Goal: Check status: Check status

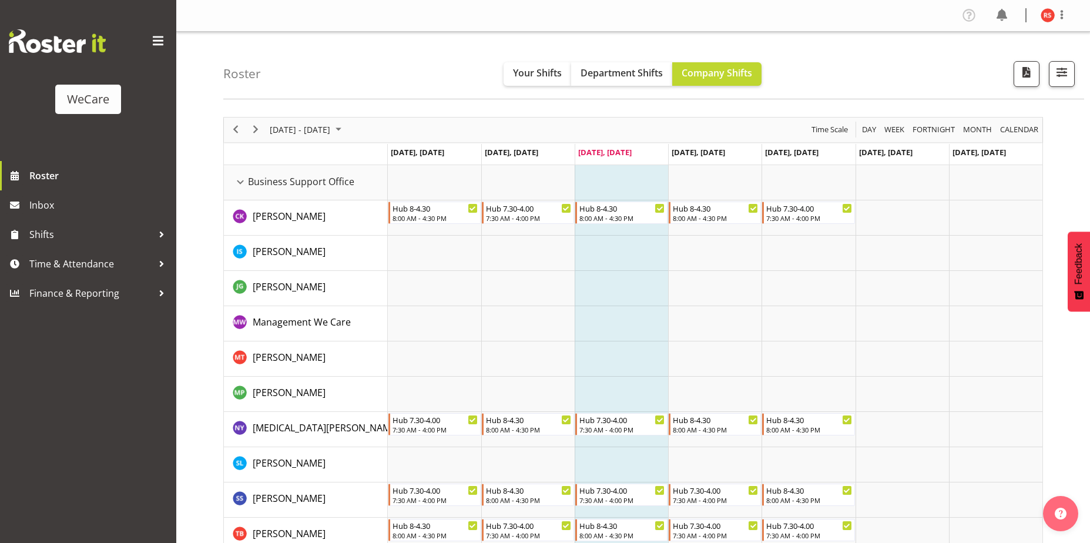
click at [1058, 84] on button "button" at bounding box center [1062, 74] width 26 height 26
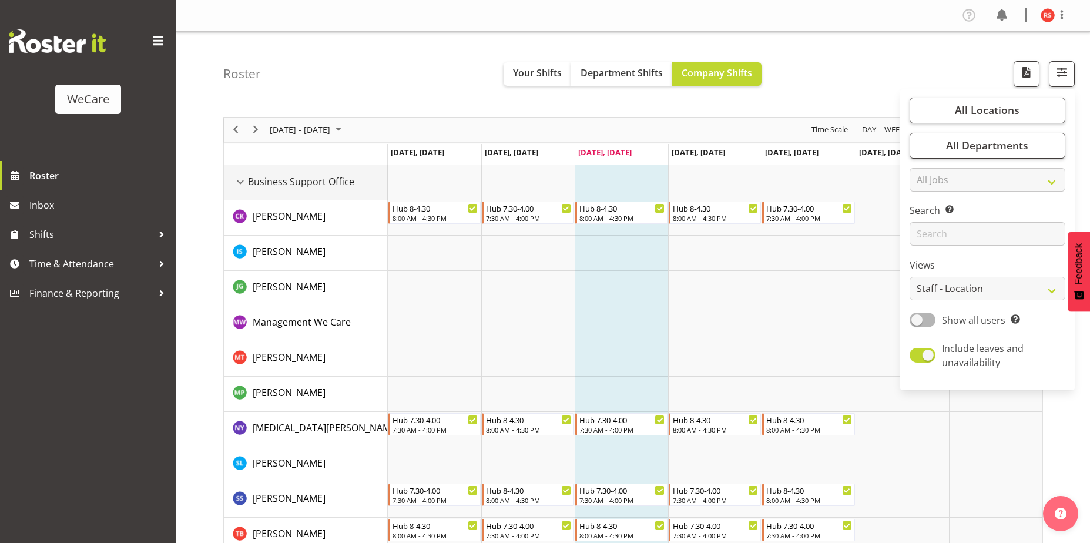
click at [241, 187] on div "Business Support Office resource" at bounding box center [240, 181] width 15 height 15
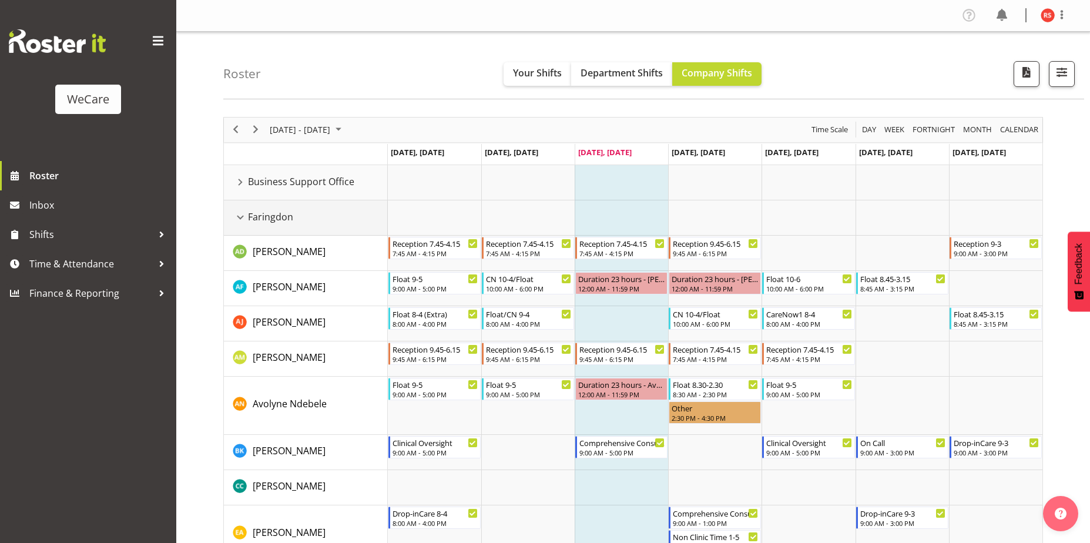
click at [236, 217] on div "Faringdon resource" at bounding box center [240, 217] width 15 height 15
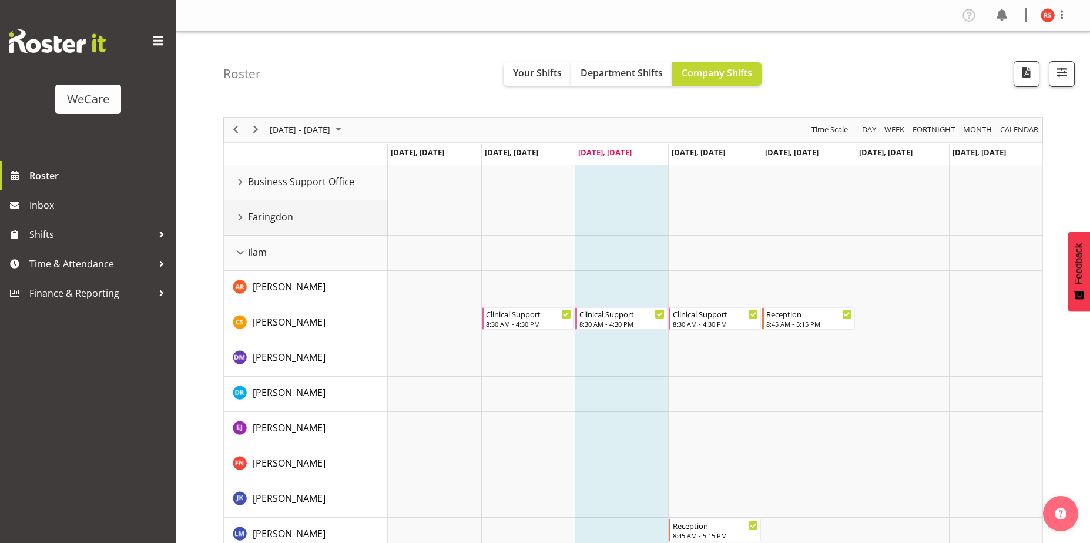
click at [235, 212] on div "Faringdon resource" at bounding box center [240, 217] width 15 height 15
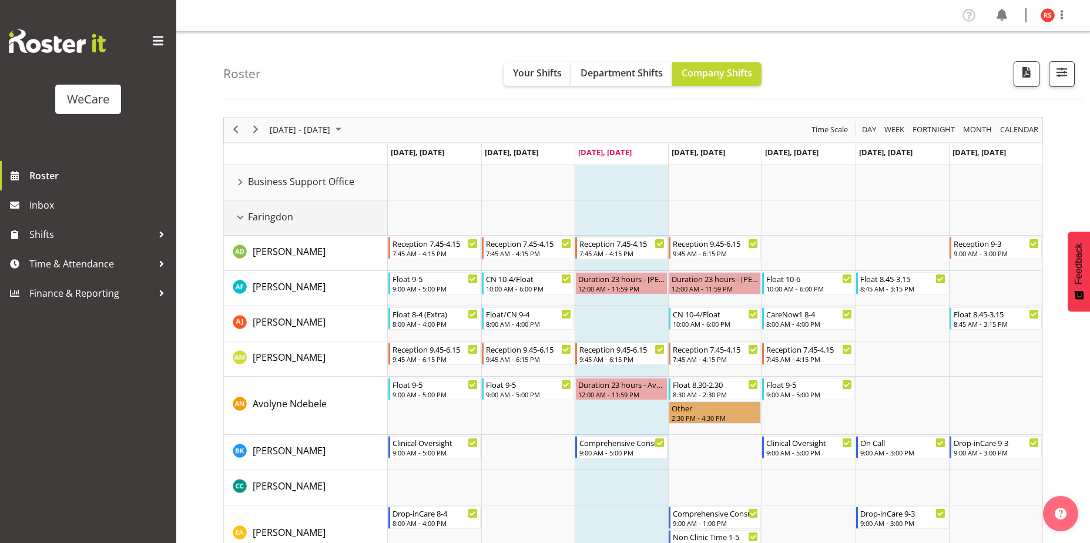
click at [235, 212] on div "Faringdon resource" at bounding box center [240, 217] width 15 height 15
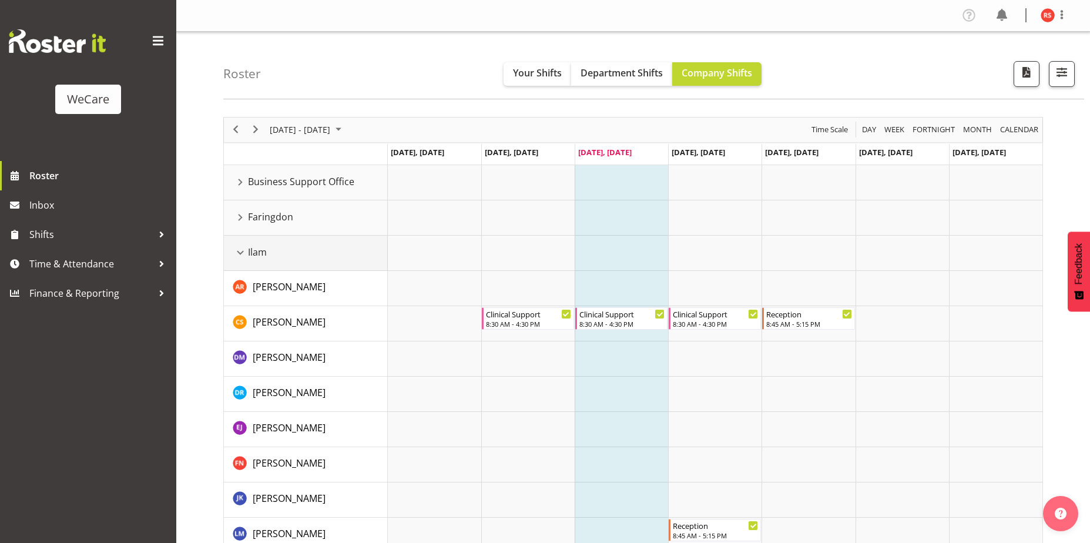
click at [244, 254] on div "Ilam resource" at bounding box center [240, 252] width 15 height 15
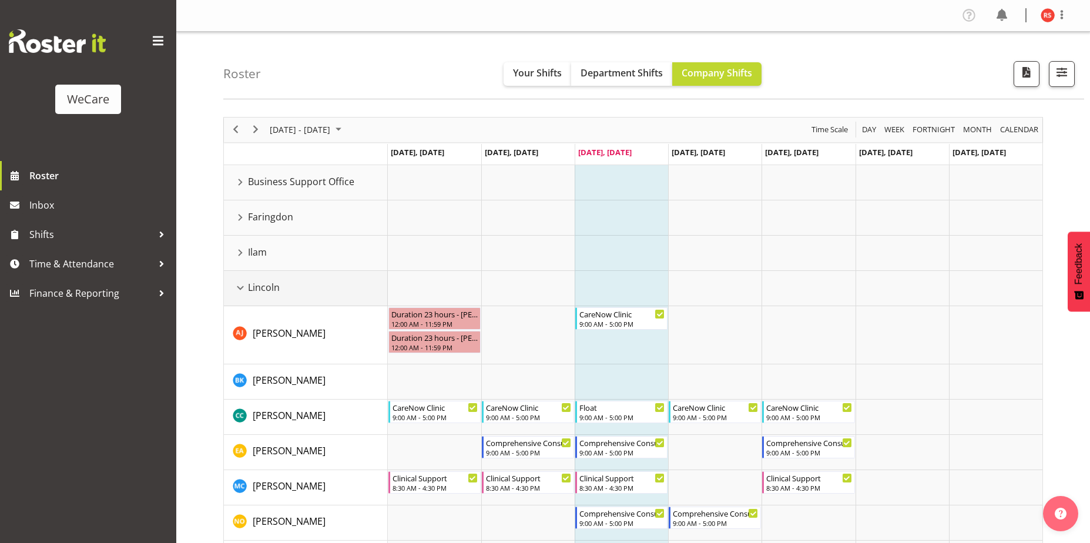
click at [246, 288] on div "Lincoln resource" at bounding box center [240, 287] width 15 height 15
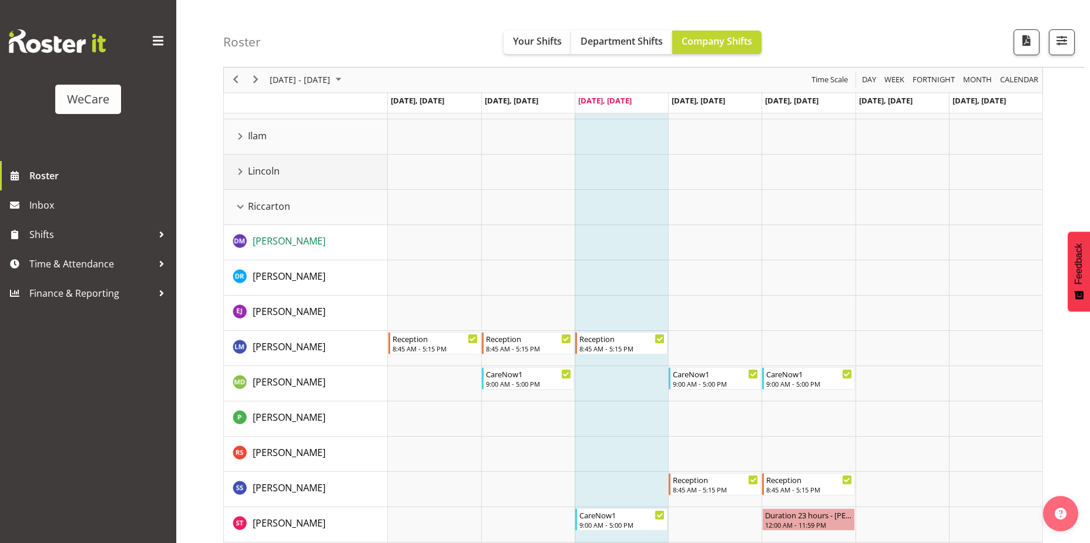
scroll to position [118, 0]
click at [239, 204] on div "Riccarton resource" at bounding box center [240, 205] width 15 height 15
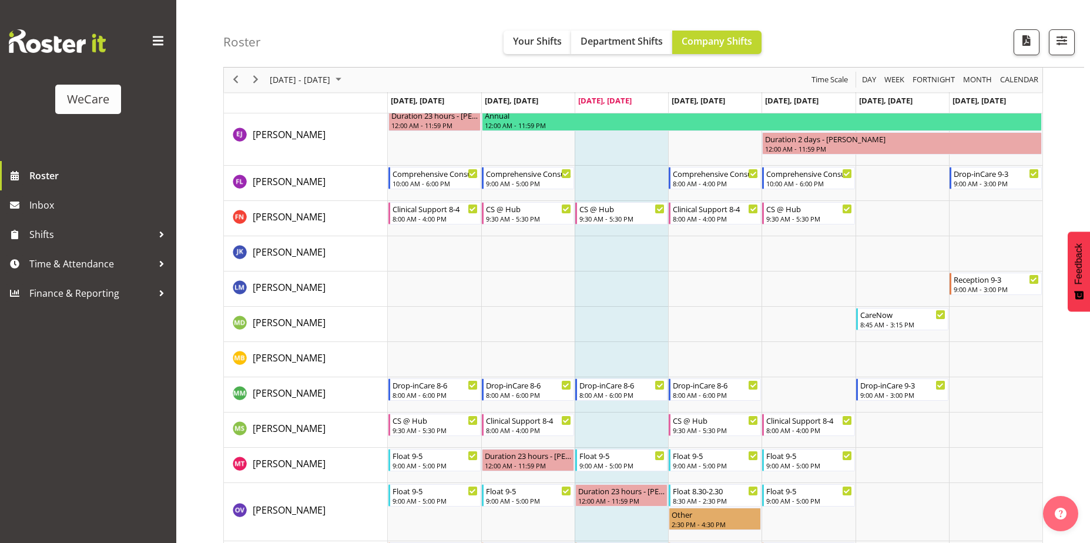
scroll to position [558, 0]
